Goal: Information Seeking & Learning: Learn about a topic

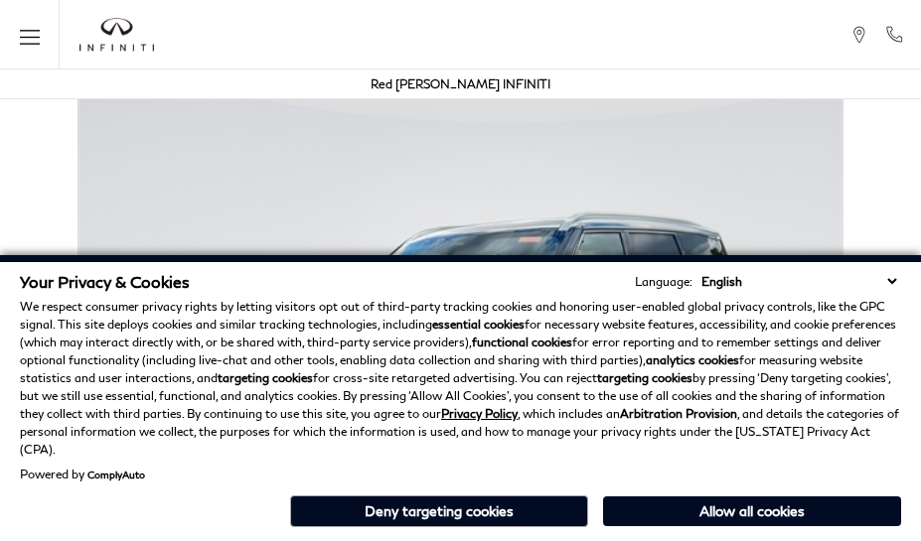
click at [896, 537] on div "Your Privacy & Cookies Language: English Spanish / Español English / [GEOGRAPHI…" at bounding box center [460, 398] width 921 height 286
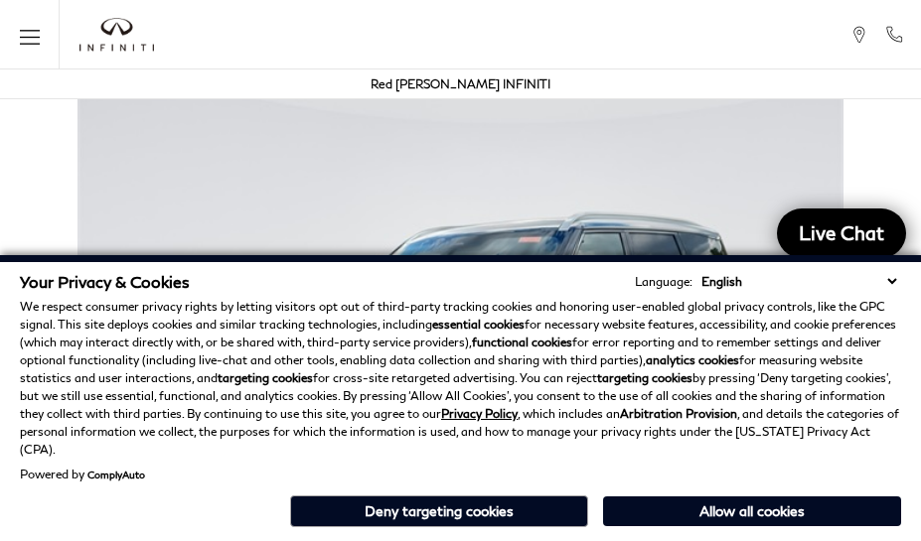
click at [896, 378] on p "We respect consumer privacy rights by letting visitors opt out of third-party t…" at bounding box center [460, 378] width 881 height 161
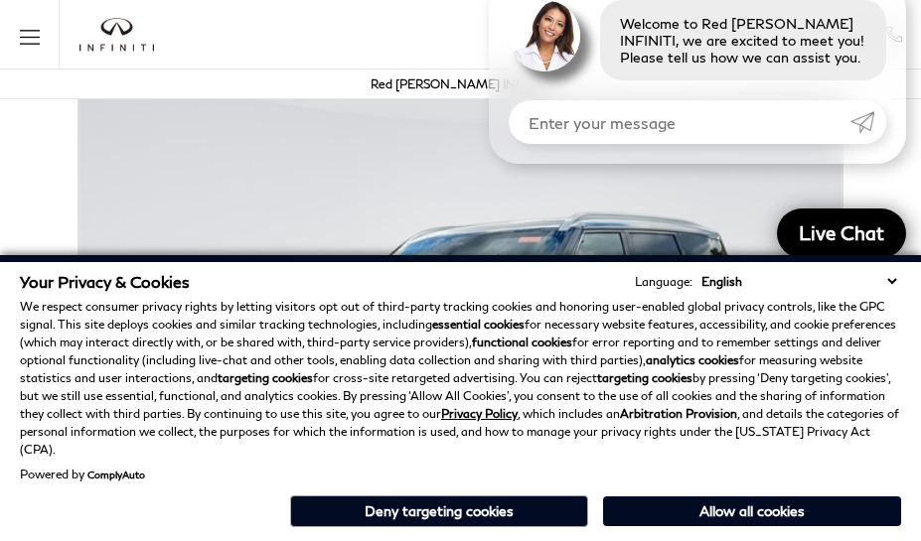
click at [896, 328] on p "We respect consumer privacy rights by letting visitors opt out of third-party t…" at bounding box center [460, 378] width 881 height 161
click at [648, 368] on strong "analytics cookies" at bounding box center [692, 360] width 93 height 15
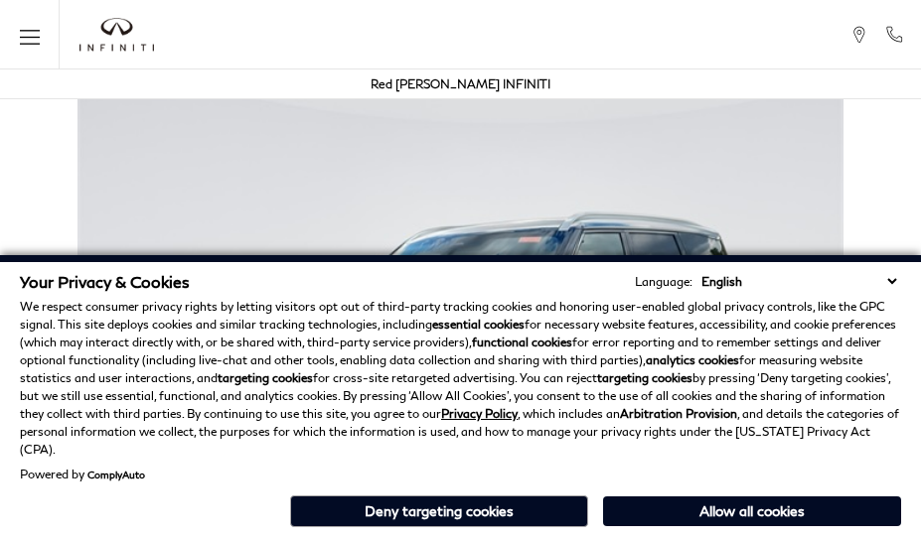
click at [747, 378] on p "We respect consumer privacy rights by letting visitors opt out of third-party t…" at bounding box center [460, 378] width 881 height 161
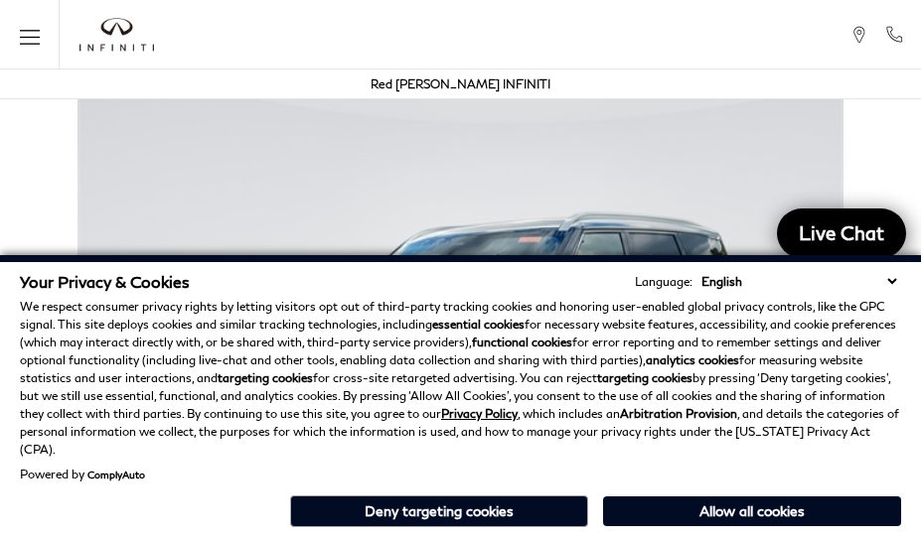
click at [747, 537] on div "Your Privacy & Cookies Language: English Spanish / Español English / [GEOGRAPHI…" at bounding box center [460, 398] width 921 height 286
click at [747, 328] on p "We respect consumer privacy rights by letting visitors opt out of third-party t…" at bounding box center [460, 378] width 881 height 161
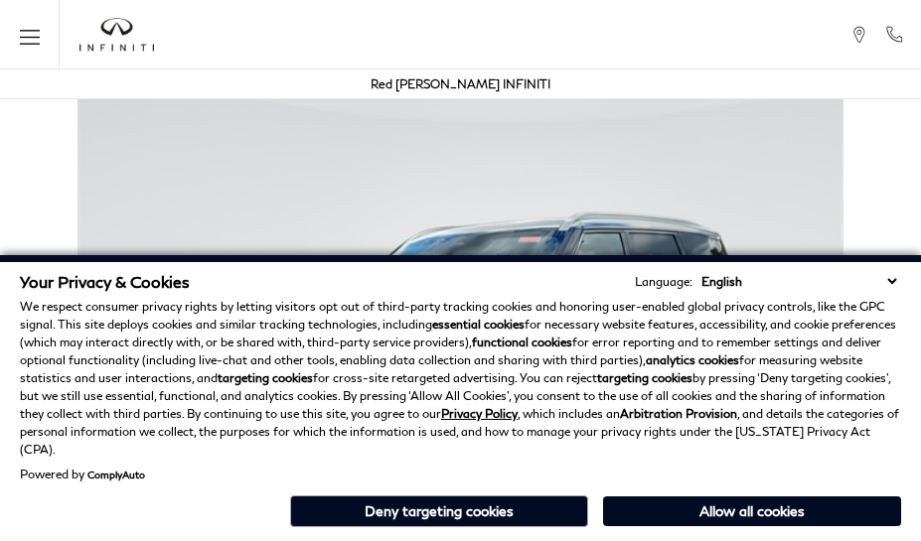
click at [449, 537] on div "Your Privacy & Cookies Language: English Spanish / Español English / [GEOGRAPHI…" at bounding box center [460, 398] width 921 height 286
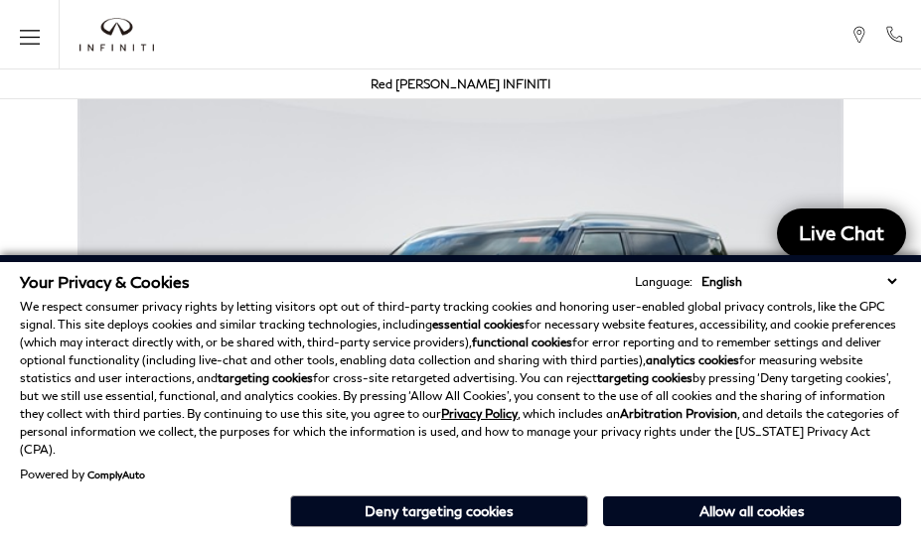
click at [449, 378] on p "We respect consumer privacy rights by letting visitors opt out of third-party t…" at bounding box center [460, 378] width 881 height 161
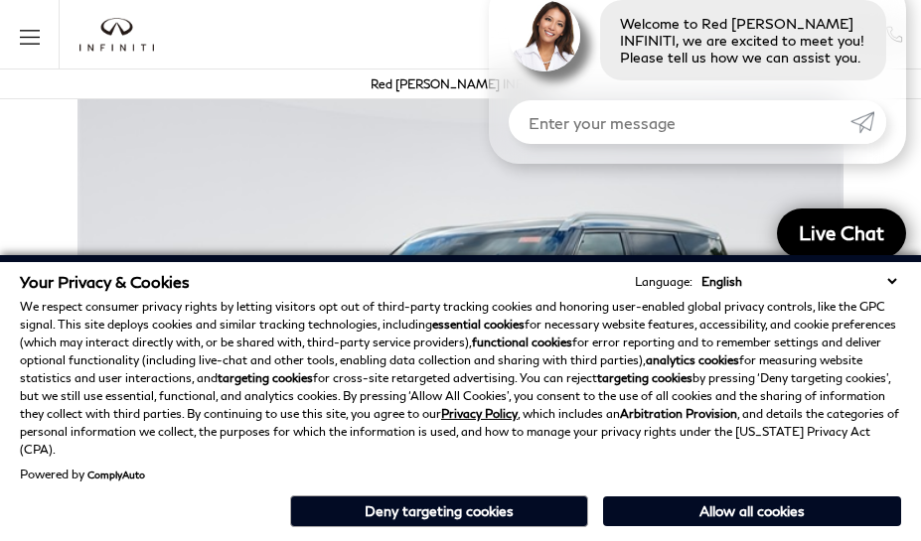
click at [449, 537] on div "Your Privacy & Cookies Language: English Spanish / Español English / [GEOGRAPHI…" at bounding box center [460, 398] width 921 height 286
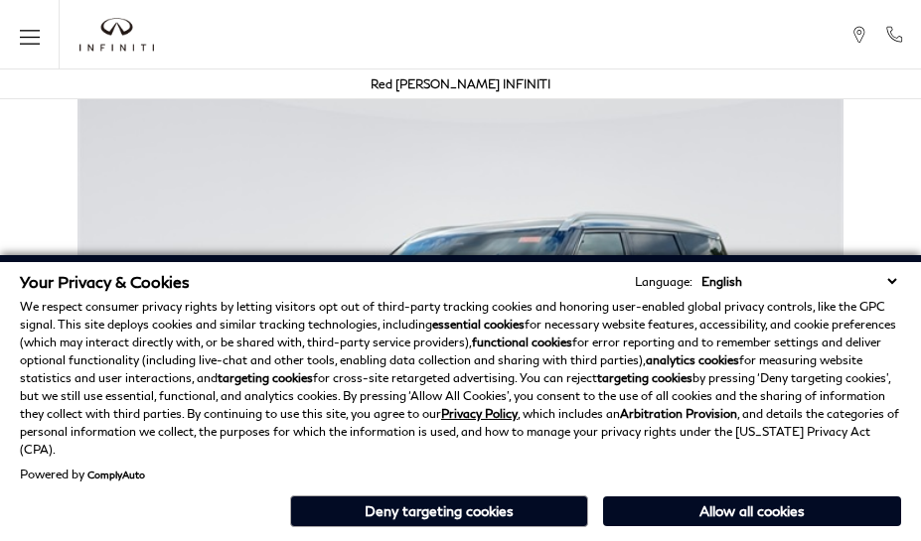
click at [648, 537] on div "Your Privacy & Cookies Language: English Spanish / Español English / [GEOGRAPHI…" at bounding box center [460, 398] width 921 height 286
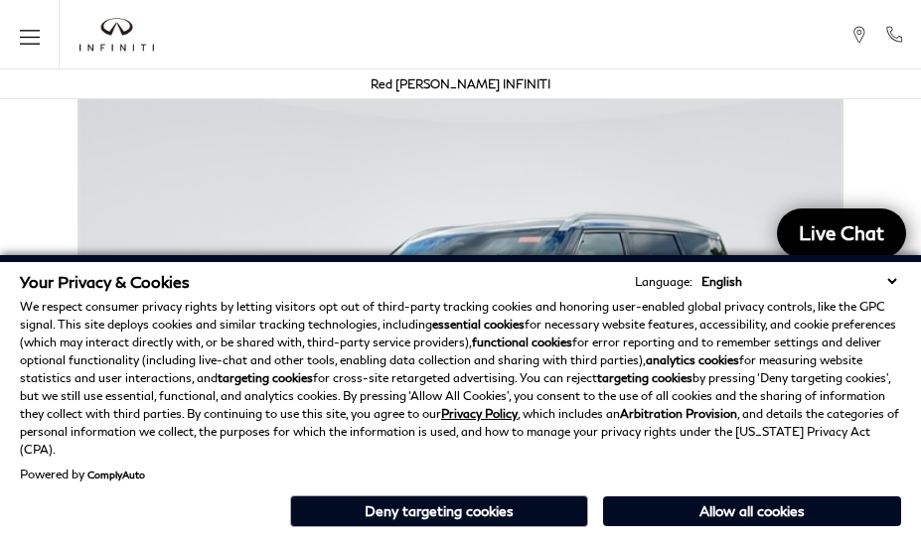
click at [648, 368] on strong "analytics cookies" at bounding box center [692, 360] width 93 height 15
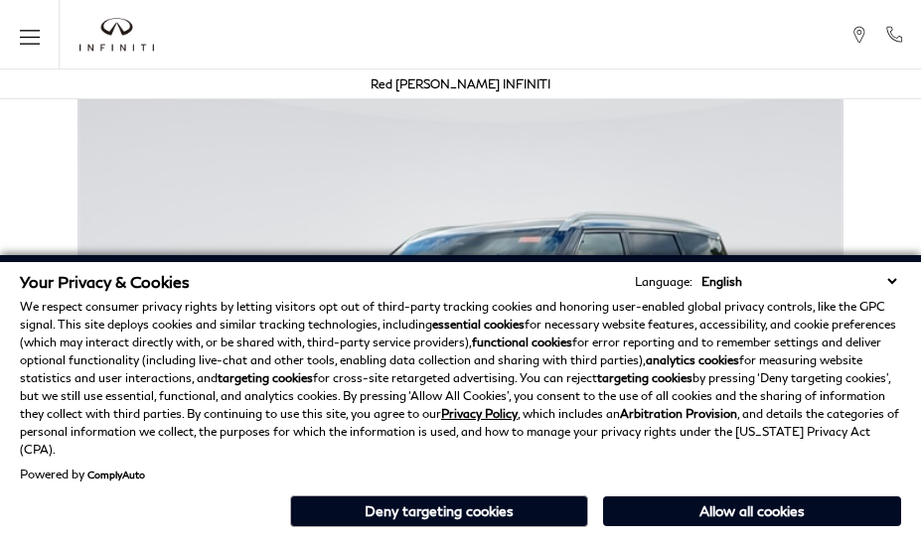
click at [101, 338] on p "We respect consumer privacy rights by letting visitors opt out of third-party t…" at bounding box center [460, 378] width 881 height 161
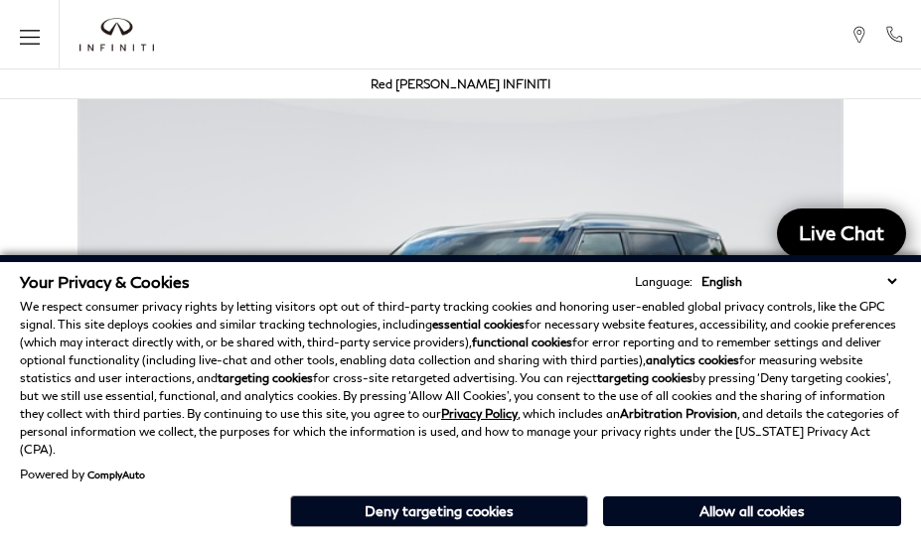
click at [340, 139] on img at bounding box center [460, 367] width 921 height 574
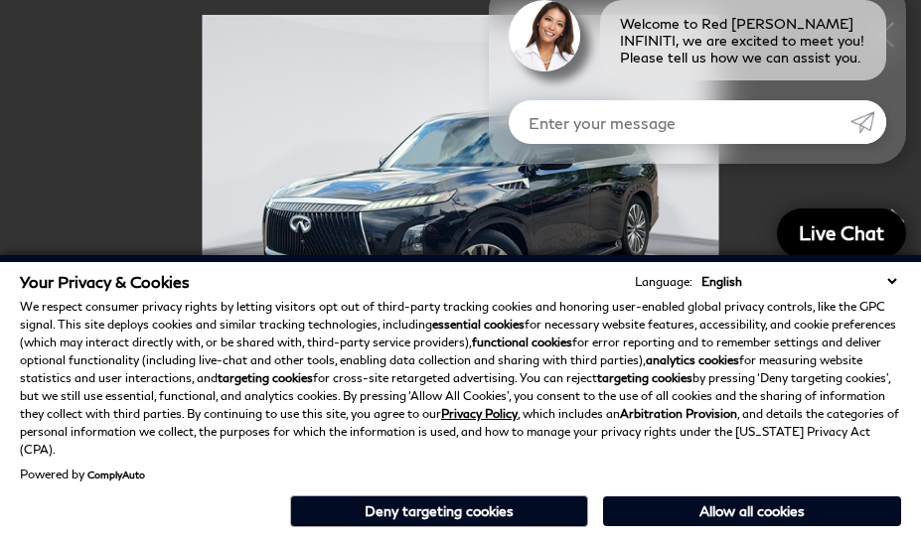
click at [548, 149] on div "Welcome to Red [PERSON_NAME] INFINITI, we are excited to meet you! Please tell …" at bounding box center [697, 72] width 417 height 184
click at [548, 348] on p "We respect consumer privacy rights by letting visitors opt out of third-party t…" at bounding box center [460, 378] width 881 height 161
